Goal: Task Accomplishment & Management: Manage account settings

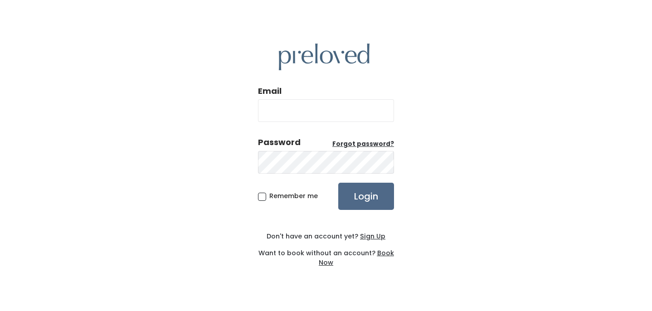
click at [271, 115] on input "Email" at bounding box center [326, 110] width 136 height 23
click at [328, 113] on input "[EMAIL_ADDRESS][DOMAIN_NAME]" at bounding box center [326, 110] width 136 height 23
type input "[EMAIL_ADDRESS][DOMAIN_NAME]"
click at [338, 183] on input "Login" at bounding box center [366, 196] width 56 height 27
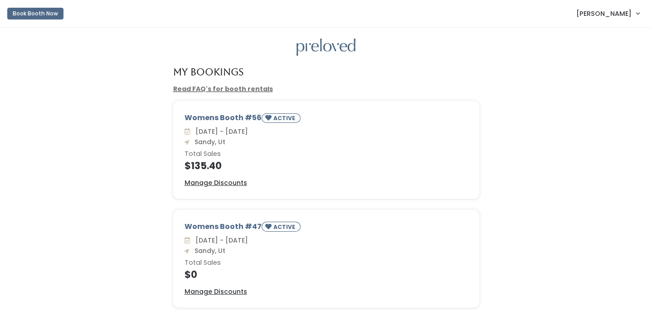
click at [618, 20] on link "Rachel Broederlow" at bounding box center [607, 13] width 81 height 19
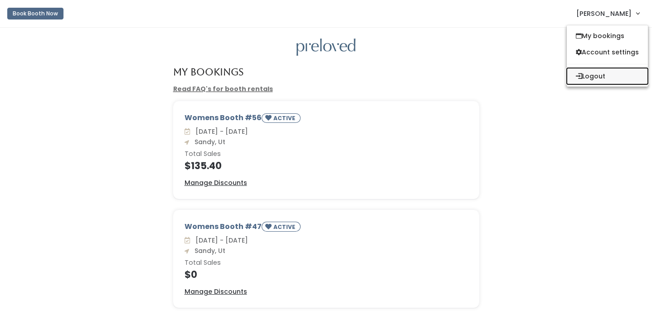
click at [601, 72] on button "Logout" at bounding box center [607, 76] width 81 height 16
